Goal: Task Accomplishment & Management: Complete application form

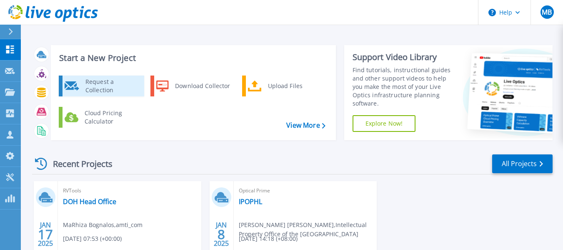
click at [102, 85] on div "Request a Collection" at bounding box center [111, 86] width 61 height 17
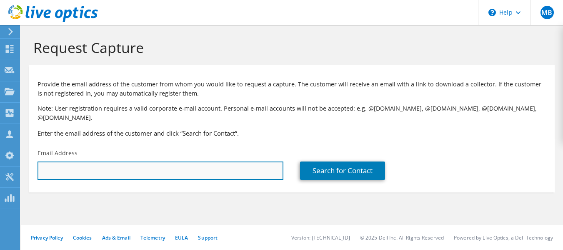
click at [55, 164] on input "text" at bounding box center [161, 170] width 246 height 18
paste input ""[PERSON_NAME]" <[EMAIL_ADDRESS][DOMAIN_NAME]>"
drag, startPoint x: 112, startPoint y: 161, endPoint x: 10, endPoint y: 155, distance: 102.8
click at [10, 155] on div "MB Partner Team Member MaRhiza Bognalos [EMAIL_ADDRESS][DOMAIN_NAME] amti_com M…" at bounding box center [281, 125] width 563 height 250
click at [155, 161] on input "[EMAIL_ADDRESS][DOMAIN_NAME]>" at bounding box center [161, 170] width 246 height 18
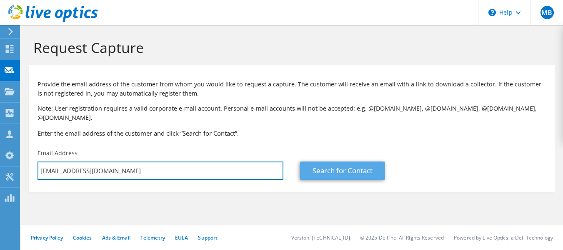
type input "[EMAIL_ADDRESS][DOMAIN_NAME]"
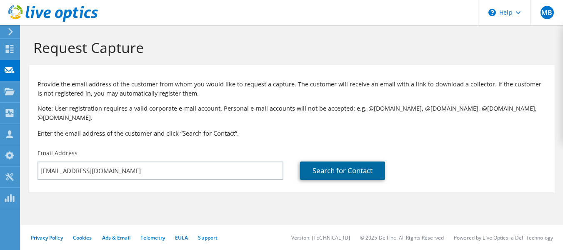
click at [312, 164] on link "Search for Contact" at bounding box center [342, 170] width 85 height 18
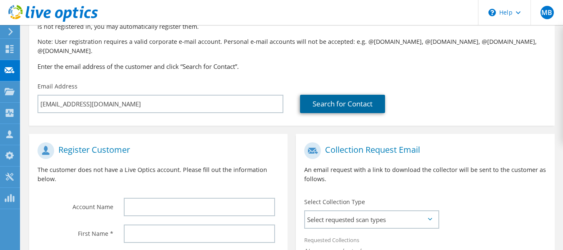
scroll to position [65, 0]
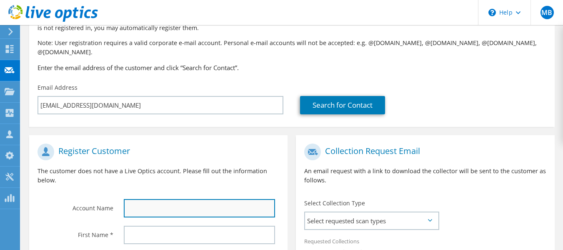
click at [161, 199] on input "text" at bounding box center [200, 208] width 152 height 18
paste input ""[PERSON_NAME]" <[EMAIL_ADDRESS][DOMAIN_NAME]>"
type input ""[PERSON_NAME]" <[EMAIL_ADDRESS][DOMAIN_NAME]>"
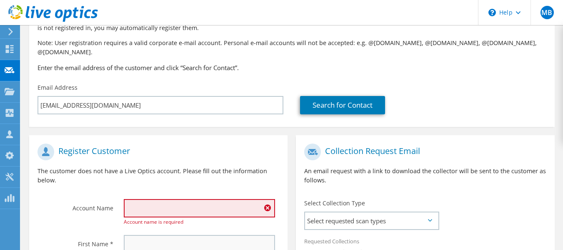
scroll to position [112, 0]
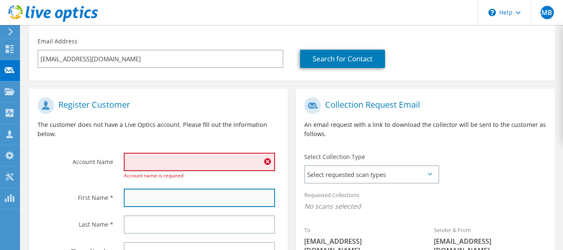
click at [134, 195] on input "text" at bounding box center [200, 197] width 152 height 18
paste input ""[PERSON_NAME]" <[EMAIL_ADDRESS][DOMAIN_NAME]>"
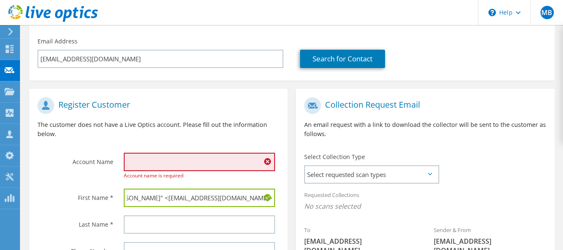
drag, startPoint x: 171, startPoint y: 188, endPoint x: 348, endPoint y: 194, distance: 176.9
click at [348, 194] on div "Register Customer The customer does not have a Live Optics account. Please fill…" at bounding box center [292, 209] width 534 height 259
click at [128, 188] on input ""[PERSON_NAME]" at bounding box center [200, 197] width 152 height 18
click at [173, 190] on input "[PERSON_NAME]" at bounding box center [200, 197] width 152 height 18
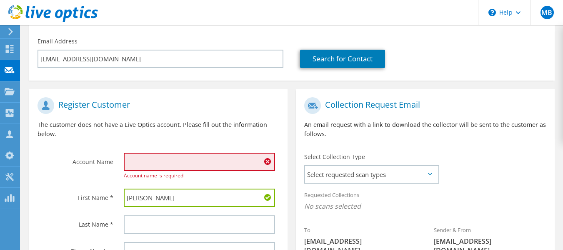
click at [173, 190] on input "[PERSON_NAME]" at bounding box center [200, 197] width 152 height 18
type input "[PERSON_NAME]"
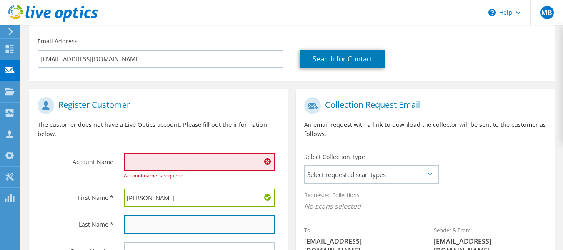
click at [156, 216] on input "text" at bounding box center [200, 224] width 152 height 18
paste input "Ecaldre"
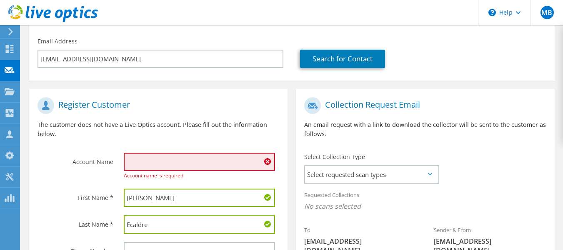
type input "Ecaldre"
click at [150, 153] on input "text" at bounding box center [200, 162] width 152 height 18
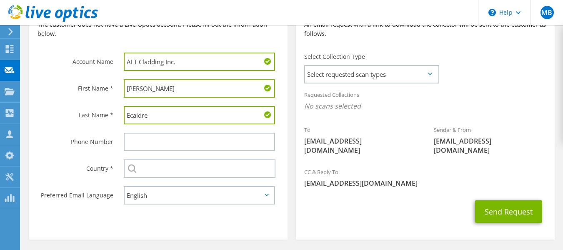
scroll to position [218, 0]
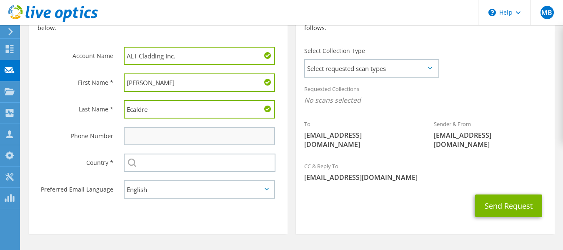
type input "ALT Cladding Inc."
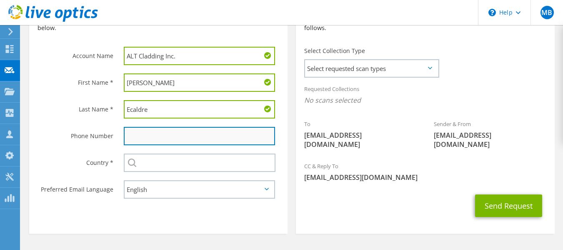
click at [152, 127] on input "text" at bounding box center [200, 136] width 152 height 18
click at [201, 127] on input "text" at bounding box center [200, 136] width 152 height 18
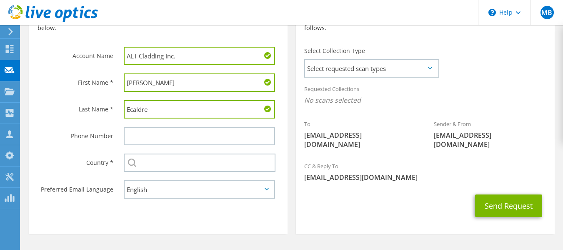
click at [162, 219] on div "Register Customer The customer does not have a Live Optics account. Please fill…" at bounding box center [158, 110] width 267 height 255
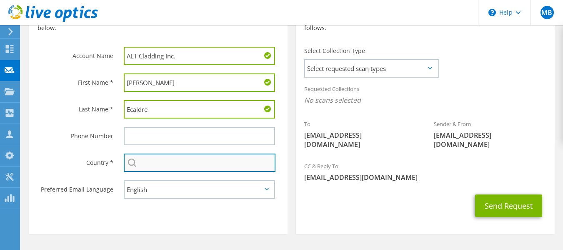
click at [159, 153] on input "text" at bounding box center [200, 162] width 152 height 18
click at [163, 153] on input "text" at bounding box center [200, 162] width 152 height 18
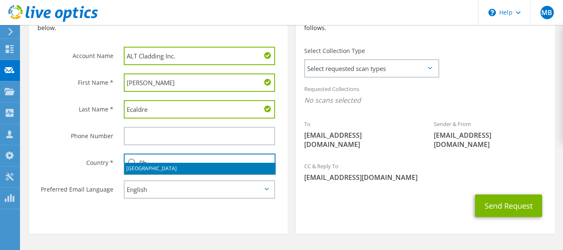
click at [136, 169] on li "[GEOGRAPHIC_DATA]" at bounding box center [199, 169] width 151 height 12
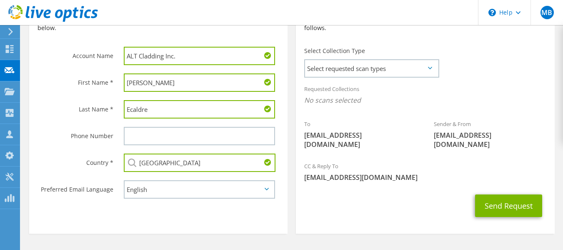
type input "[GEOGRAPHIC_DATA]"
click at [357, 204] on section "Collection Request Email An email request with a link to download the collector…" at bounding box center [425, 108] width 259 height 251
click at [367, 65] on span "Select requested scan types" at bounding box center [371, 68] width 133 height 17
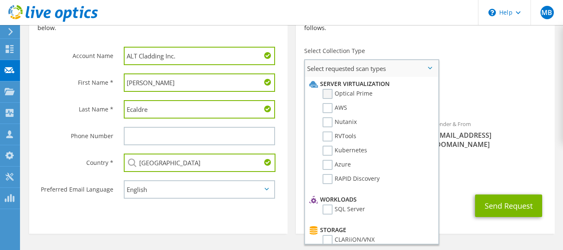
click at [330, 89] on label "Optical Prime" at bounding box center [348, 94] width 50 height 10
click at [0, 0] on input "Optical Prime" at bounding box center [0, 0] width 0 height 0
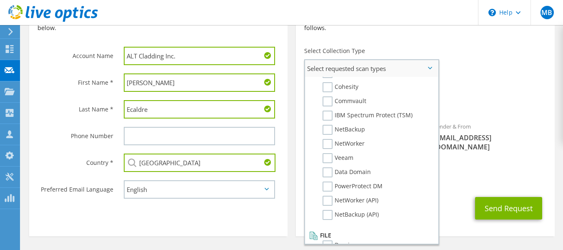
scroll to position [397, 0]
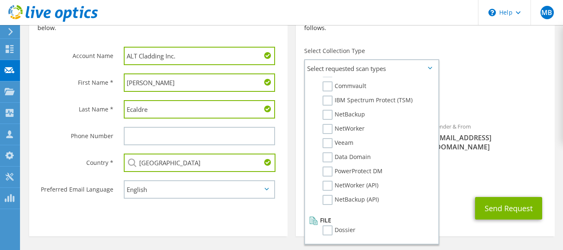
click at [447, 175] on span "[EMAIL_ADDRESS][DOMAIN_NAME]" at bounding box center [425, 179] width 242 height 9
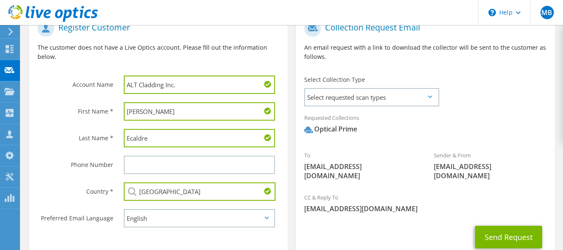
scroll to position [188, 0]
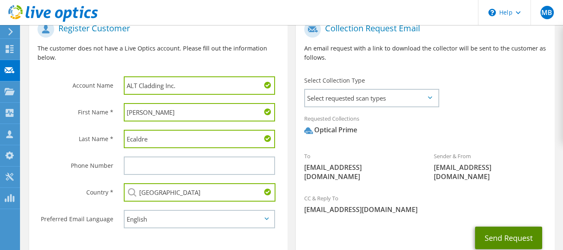
click at [514, 226] on button "Send Request" at bounding box center [508, 237] width 67 height 23
